Goal: Information Seeking & Learning: Learn about a topic

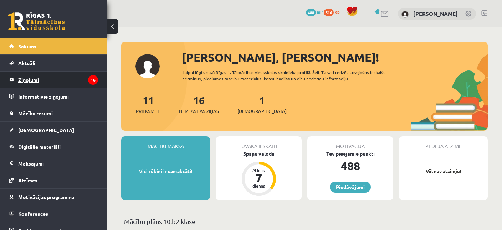
click at [25, 78] on legend "Ziņojumi 16" at bounding box center [58, 80] width 80 height 16
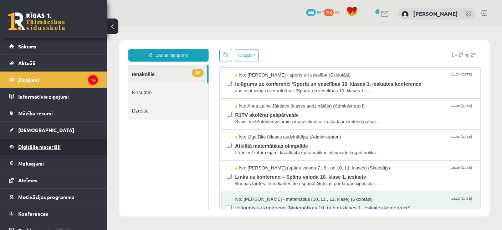
click at [33, 144] on span "Digitālie materiāli" at bounding box center [39, 147] width 42 height 6
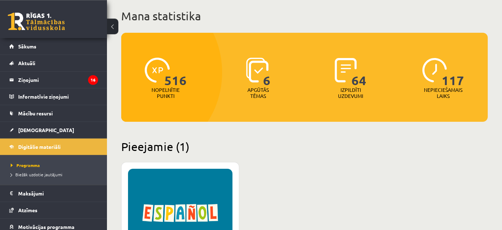
scroll to position [75, 0]
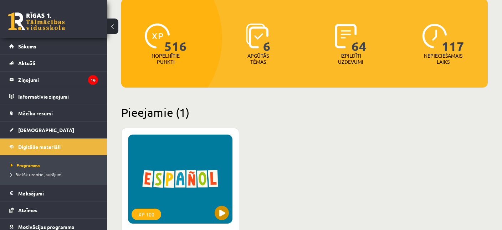
click at [187, 164] on div "XP 100" at bounding box center [180, 179] width 104 height 89
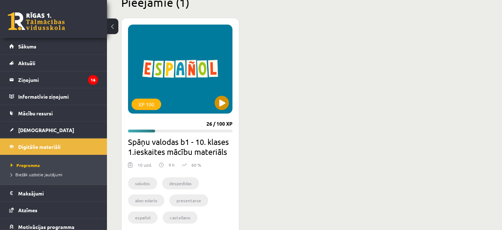
scroll to position [188, 0]
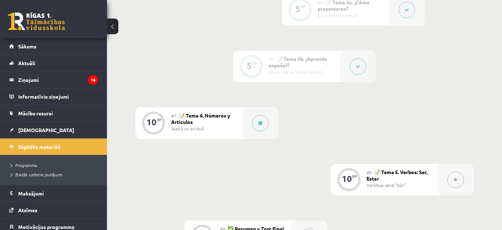
scroll to position [489, 0]
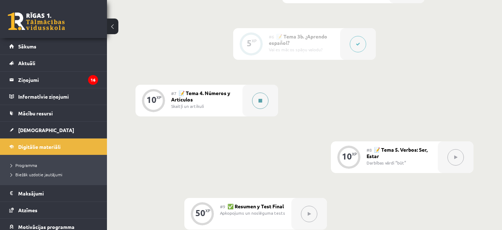
click at [258, 102] on button at bounding box center [260, 101] width 16 height 16
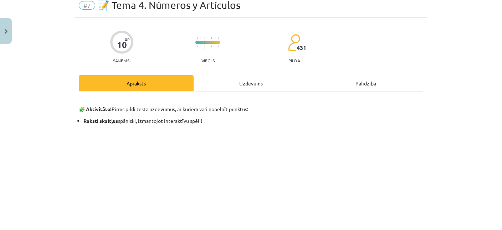
scroll to position [0, 0]
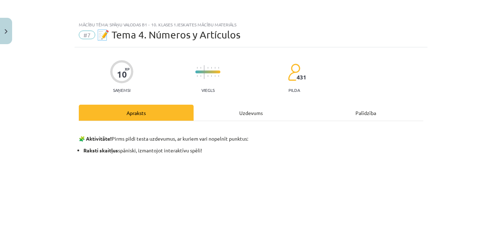
click at [238, 114] on div "Uzdevums" at bounding box center [251, 113] width 115 height 16
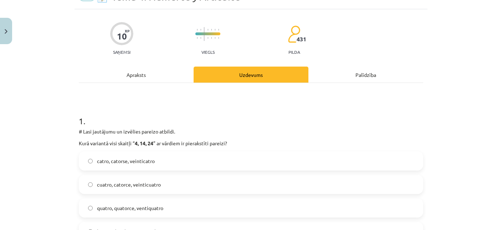
scroll to position [121, 0]
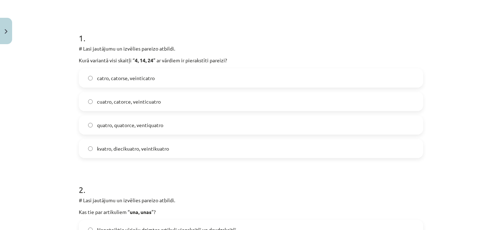
click at [146, 101] on span "cuatro, catorce, veinticuatro" at bounding box center [129, 101] width 64 height 7
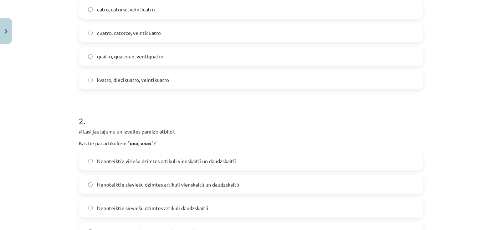
scroll to position [225, 0]
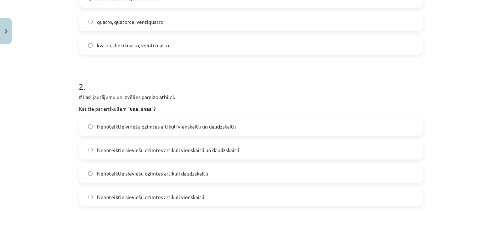
click at [182, 150] on span "Nenoteiktie sieviešu dzimtes artikuli vienskaitlī un daudzskaitlī" at bounding box center [168, 149] width 142 height 7
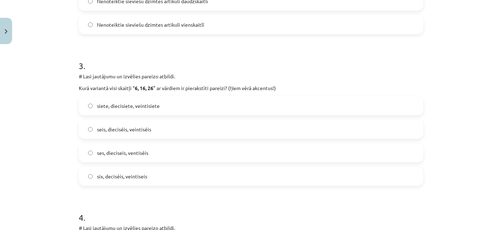
click at [128, 127] on span "seis, dieciséis, veintiséis" at bounding box center [124, 129] width 54 height 7
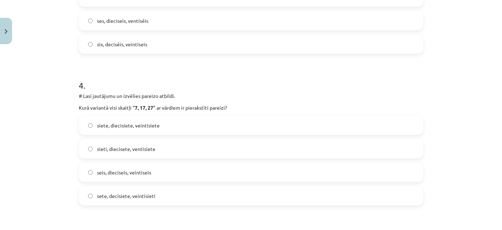
scroll to position [535, 0]
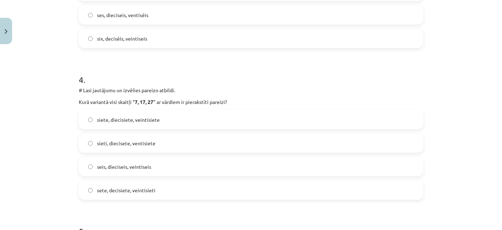
click at [124, 115] on label "siete, diecisiete, veintisiete" at bounding box center [250, 120] width 343 height 18
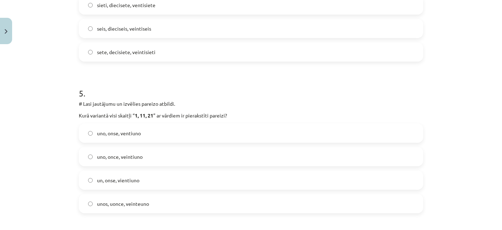
scroll to position [707, 0]
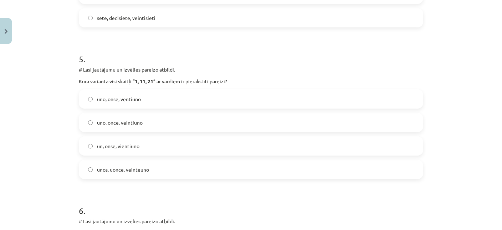
click at [125, 121] on span "uno, once, veintiuno" at bounding box center [120, 122] width 46 height 7
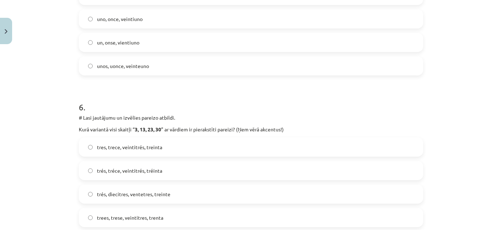
scroll to position [846, 0]
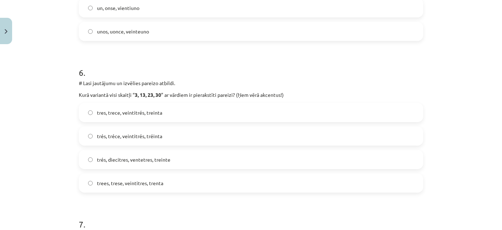
click at [135, 134] on span "trés, tréce, veintitrés, tréinta" at bounding box center [129, 136] width 65 height 7
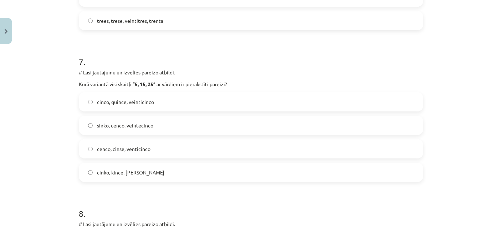
scroll to position [1018, 0]
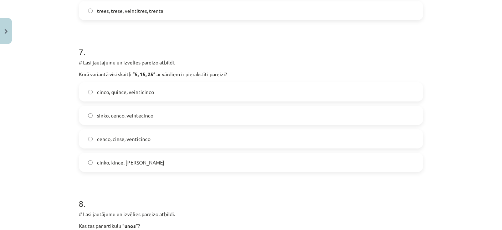
click at [127, 91] on span "cinco, quince, veinticinco" at bounding box center [125, 91] width 57 height 7
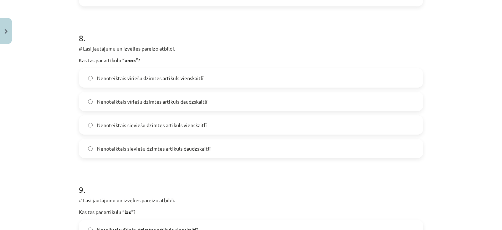
scroll to position [1191, 0]
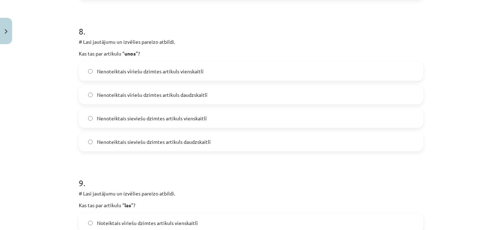
click at [149, 92] on span "Nenoteiktais vīriešu dzimtes artikuls daudzskaitlī" at bounding box center [152, 94] width 110 height 7
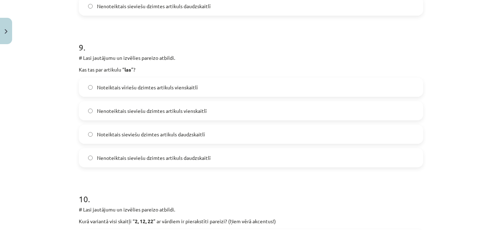
scroll to position [1329, 0]
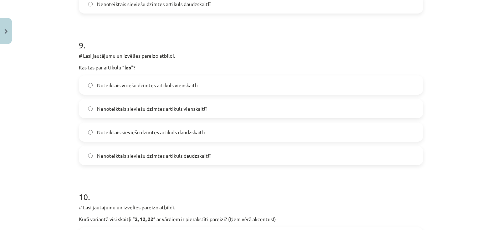
click at [137, 158] on span "Nenoteiktais sieviešu dzimtes artikuls daudzskaitlī" at bounding box center [154, 155] width 114 height 7
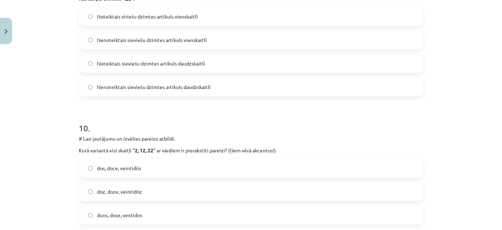
scroll to position [1466, 0]
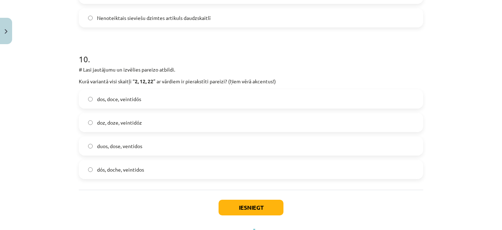
click at [131, 96] on span "dos, doce, veintidós" at bounding box center [119, 99] width 44 height 7
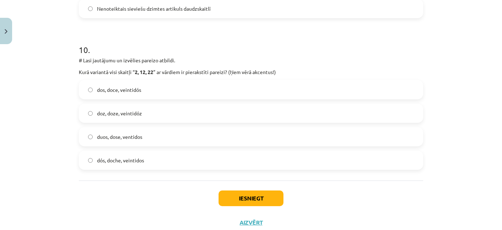
scroll to position [1498, 0]
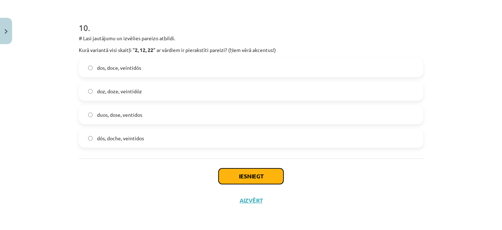
click at [264, 179] on button "Iesniegt" at bounding box center [250, 177] width 65 height 16
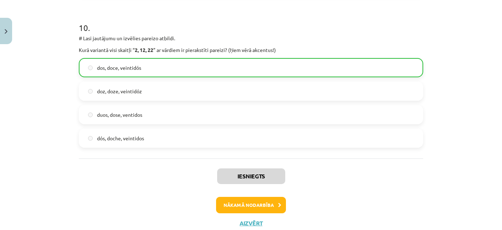
scroll to position [1520, 0]
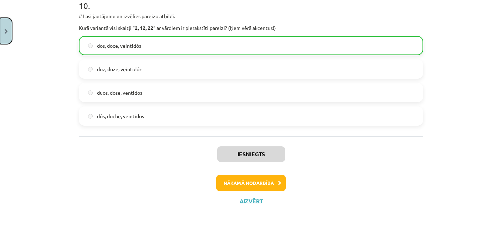
click at [4, 36] on button "Close" at bounding box center [6, 31] width 12 height 26
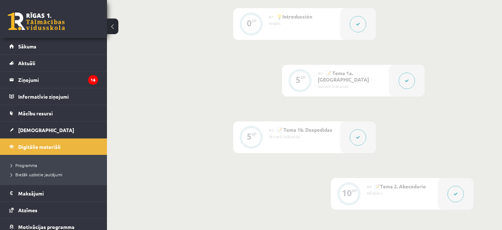
scroll to position [0, 0]
